Goal: Task Accomplishment & Management: Manage account settings

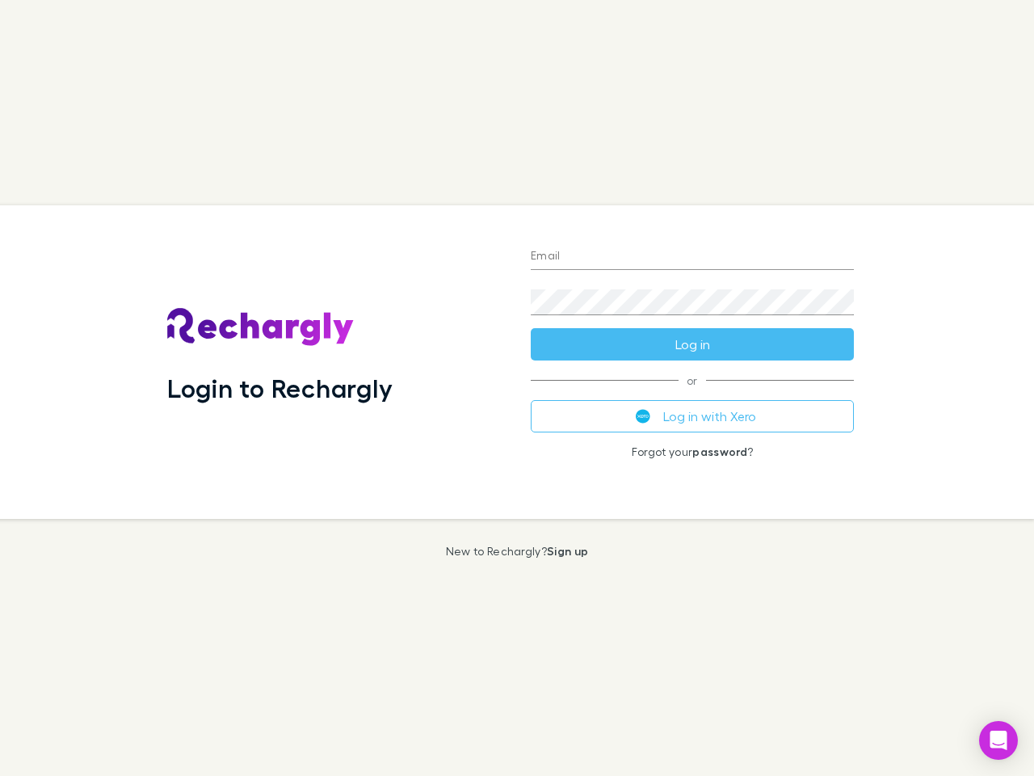
click at [517, 388] on div "Login to Rechargly" at bounding box center [336, 361] width 364 height 313
click at [692, 257] on input "Email" at bounding box center [692, 257] width 323 height 26
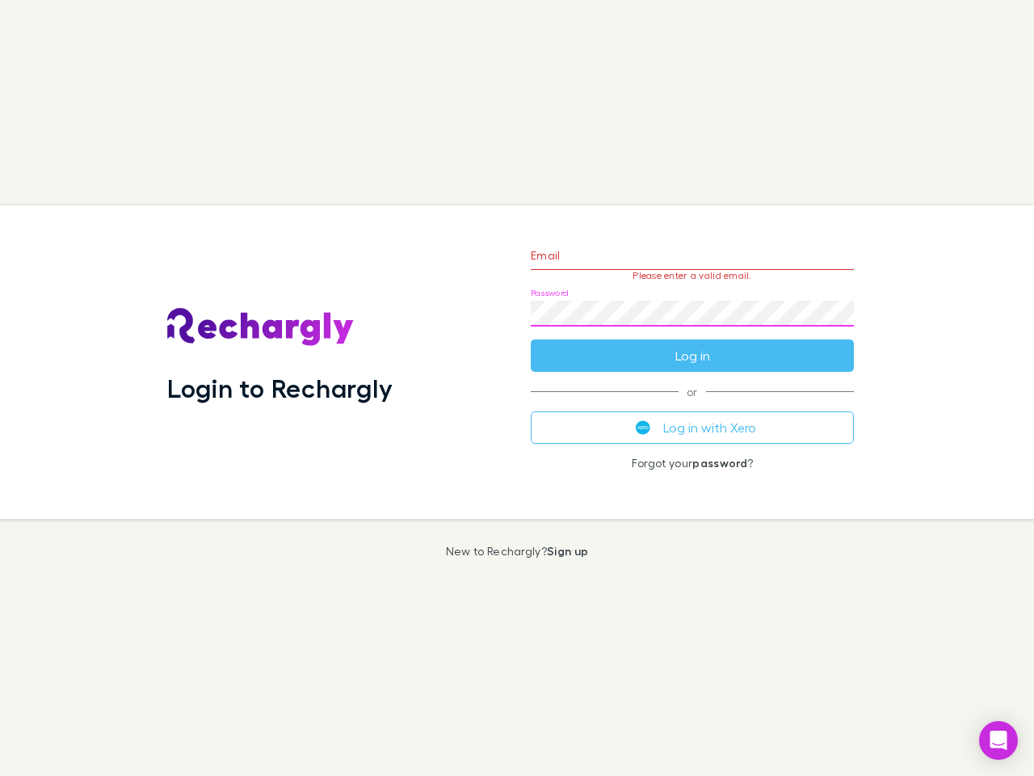
click at [692, 344] on form "Email Please enter a valid email. Password Log in" at bounding box center [692, 301] width 323 height 141
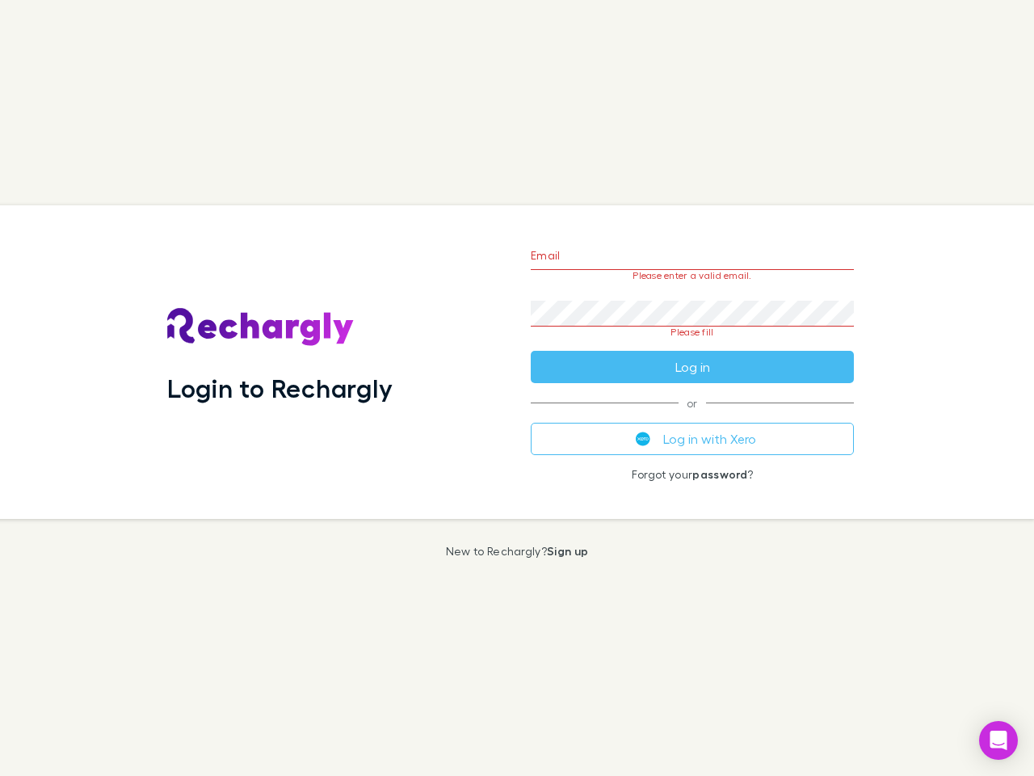
click at [692, 416] on div "Email Please enter a valid email. Password Please fill Log in or Log in with Xe…" at bounding box center [692, 361] width 349 height 313
click at [999, 740] on icon "Open Intercom Messenger" at bounding box center [998, 739] width 17 height 19
